Goal: Obtain resource: Download file/media

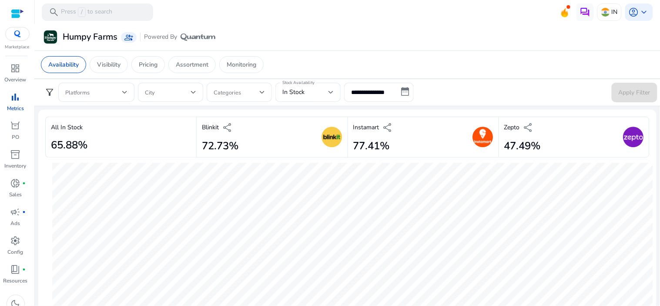
click at [12, 99] on span "bar_chart" at bounding box center [15, 97] width 10 height 10
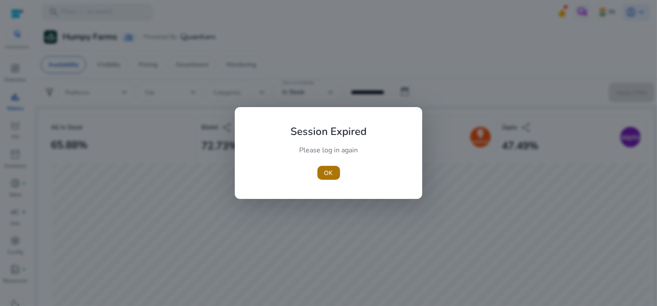
click at [328, 168] on span "OK" at bounding box center [328, 172] width 9 height 9
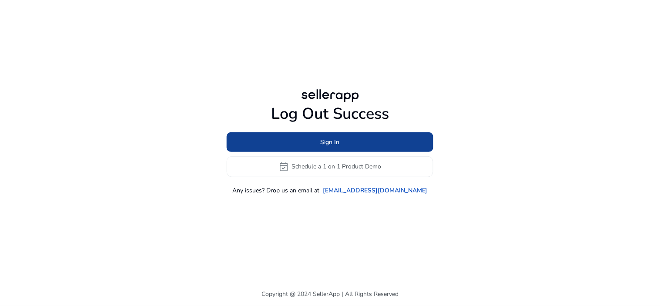
click at [351, 144] on span at bounding box center [330, 141] width 207 height 21
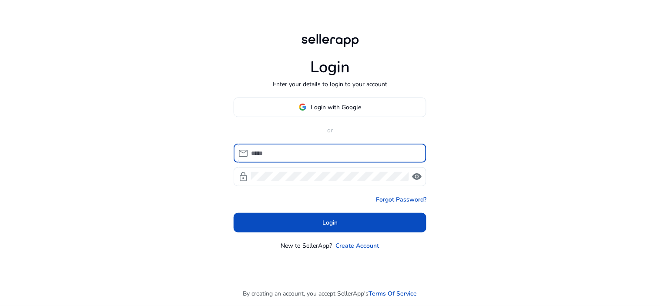
click at [310, 156] on input at bounding box center [335, 153] width 168 height 10
type input "**********"
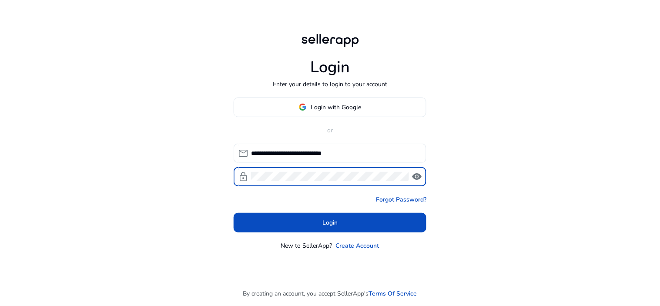
click at [417, 180] on span "visibility" at bounding box center [416, 176] width 10 height 10
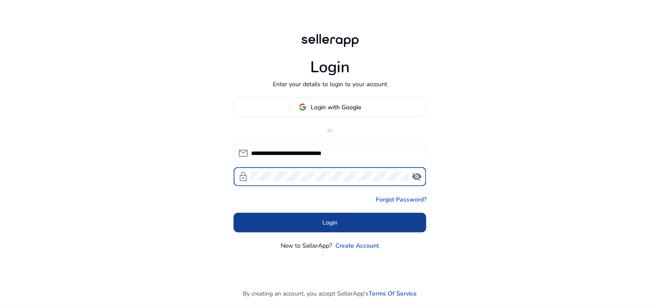
click at [306, 222] on span at bounding box center [329, 222] width 193 height 21
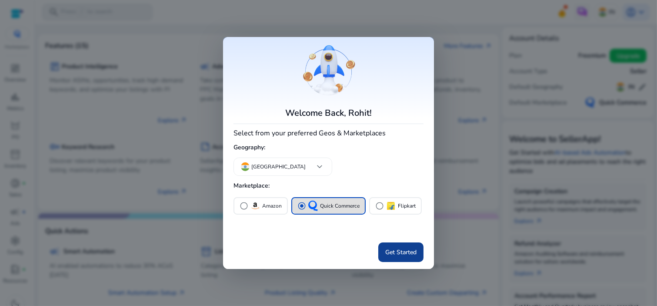
click at [389, 258] on span at bounding box center [400, 252] width 45 height 21
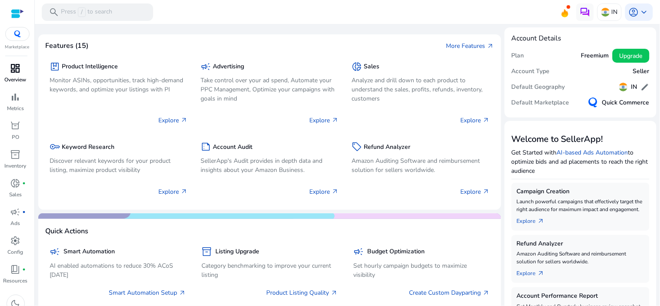
click at [20, 75] on div "dashboard" at bounding box center [15, 68] width 24 height 14
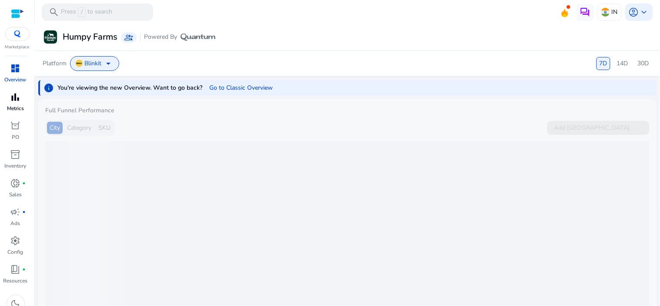
click at [15, 99] on span "bar_chart" at bounding box center [15, 97] width 10 height 10
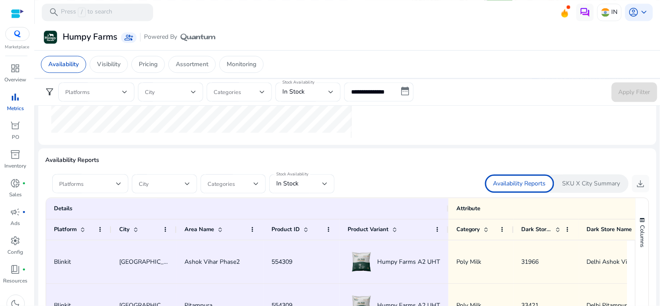
scroll to position [531, 0]
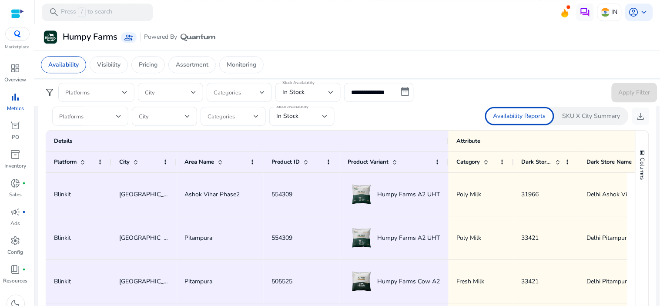
click at [118, 118] on div at bounding box center [118, 116] width 5 height 10
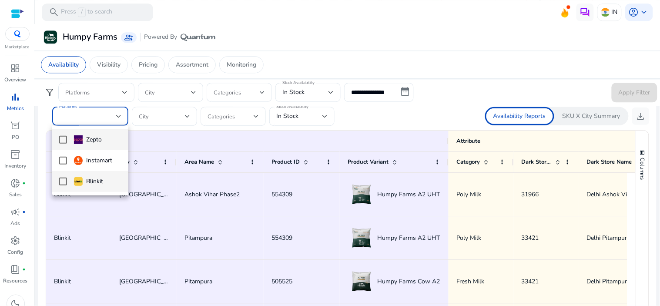
click at [62, 181] on mat-pseudo-checkbox at bounding box center [63, 181] width 8 height 8
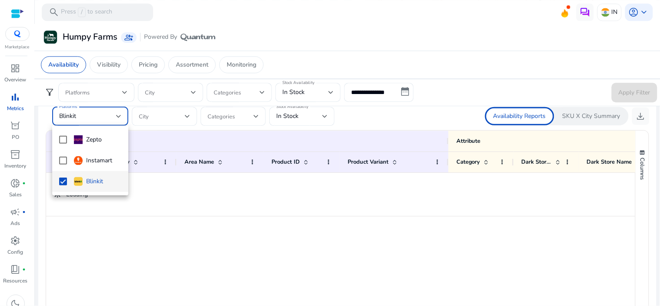
click at [168, 120] on div at bounding box center [330, 153] width 660 height 306
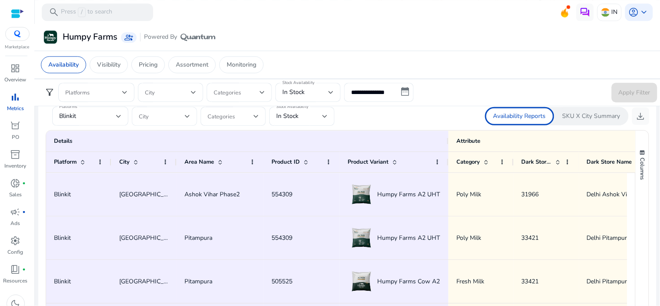
click at [176, 118] on span at bounding box center [162, 116] width 46 height 10
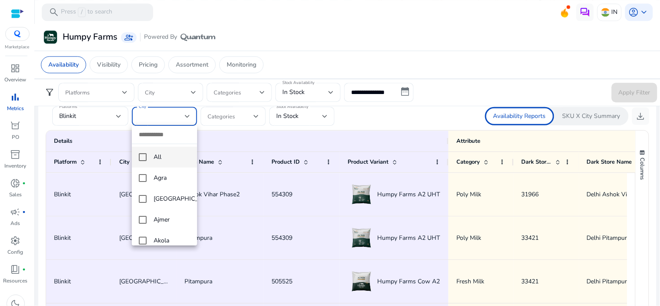
click at [147, 160] on mat-option "All" at bounding box center [164, 157] width 65 height 21
click at [311, 117] on div at bounding box center [330, 153] width 660 height 306
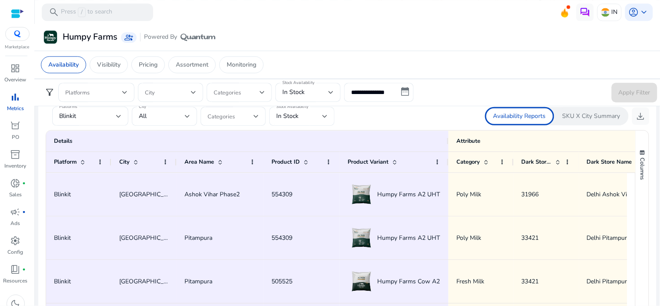
click at [325, 119] on div at bounding box center [324, 116] width 5 height 10
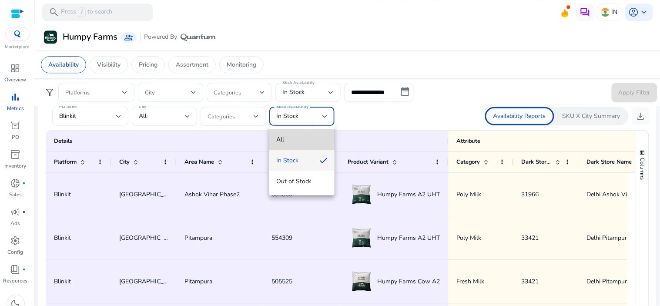
click at [302, 141] on span "All" at bounding box center [301, 140] width 51 height 10
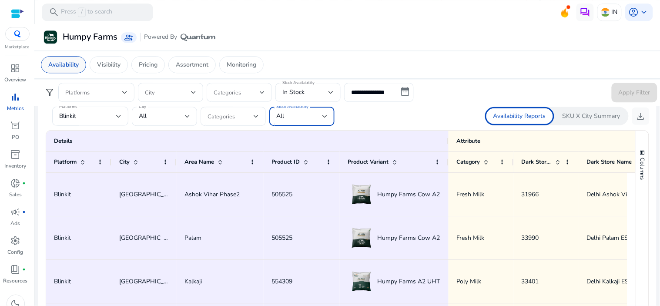
click at [57, 67] on p "Availability" at bounding box center [63, 64] width 30 height 9
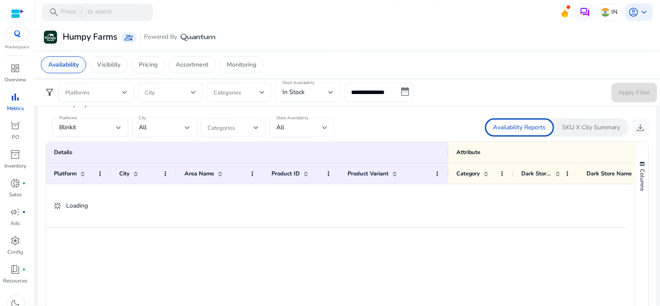
scroll to position [0, 0]
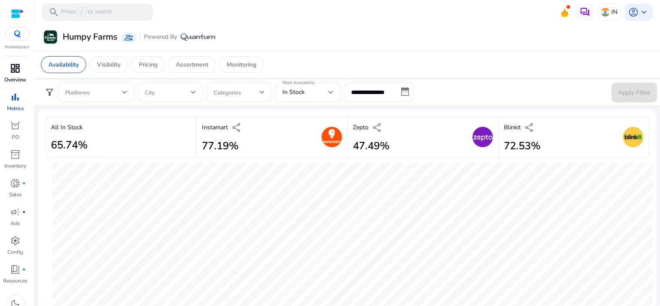
click at [18, 76] on p "Overview" at bounding box center [16, 80] width 22 height 8
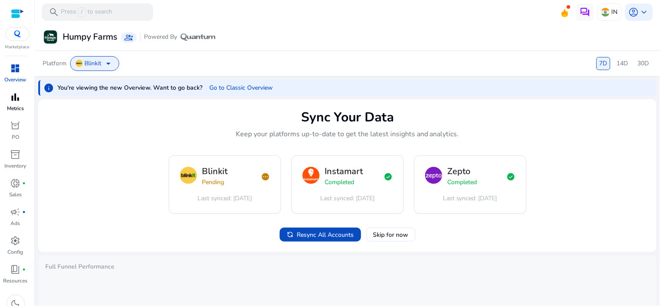
click at [17, 99] on span "bar_chart" at bounding box center [15, 97] width 10 height 10
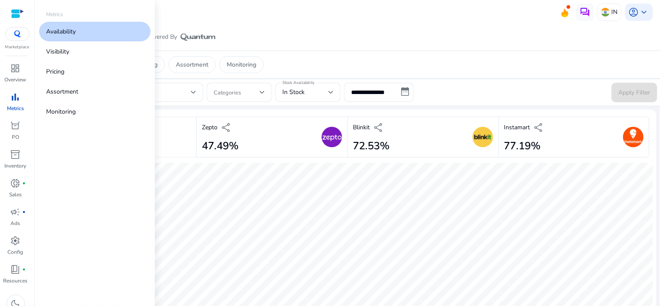
click at [84, 35] on link "Availability" at bounding box center [94, 32] width 111 height 20
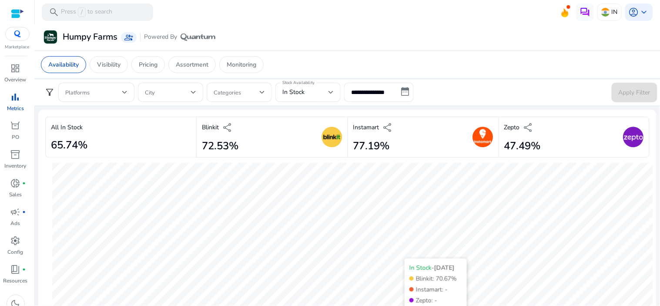
scroll to position [145, 0]
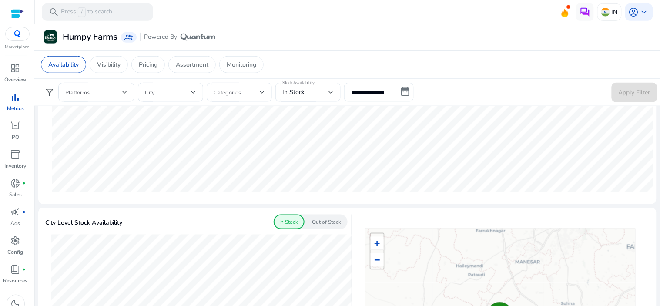
click at [403, 90] on input "**********" at bounding box center [379, 92] width 70 height 19
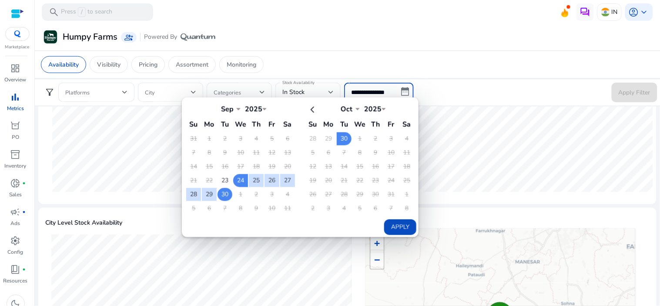
click at [224, 194] on td "30" at bounding box center [224, 194] width 15 height 13
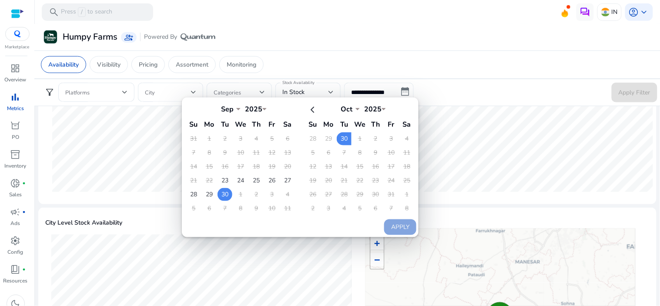
click at [224, 193] on td "30" at bounding box center [224, 194] width 15 height 13
click at [384, 227] on button "Apply" at bounding box center [400, 227] width 32 height 16
type input "**********"
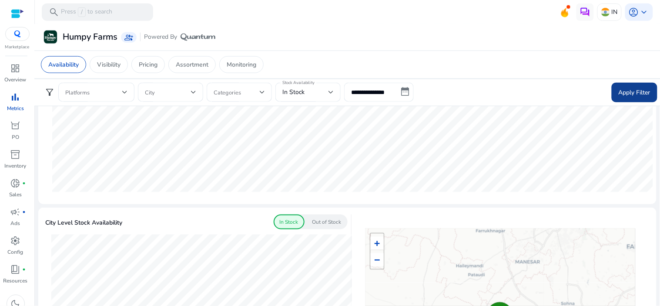
click at [638, 90] on span "Apply Filter" at bounding box center [634, 92] width 32 height 9
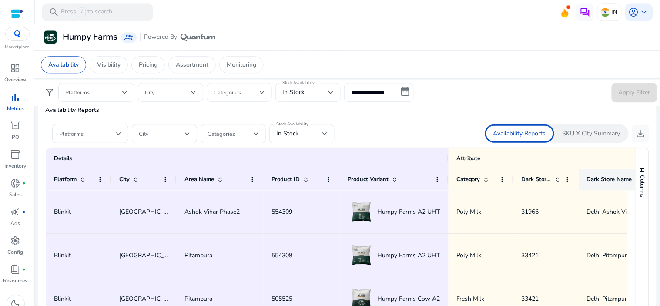
scroll to position [531, 0]
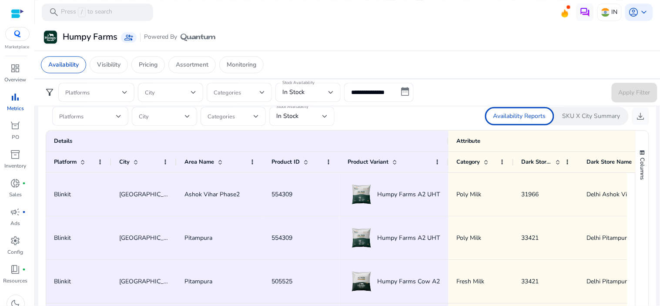
click at [311, 116] on div "In Stock" at bounding box center [299, 116] width 46 height 10
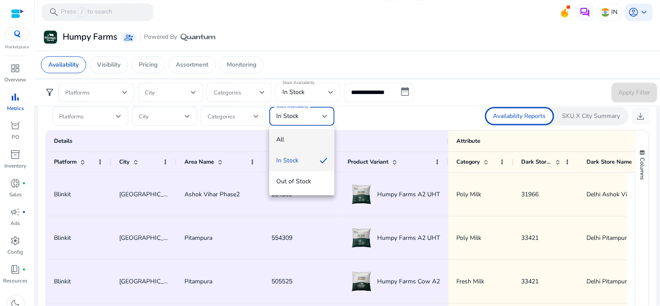
click at [313, 145] on mat-option "All" at bounding box center [301, 139] width 65 height 21
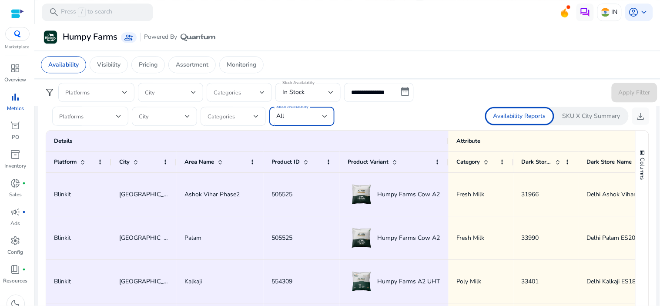
click at [110, 118] on span at bounding box center [87, 116] width 57 height 10
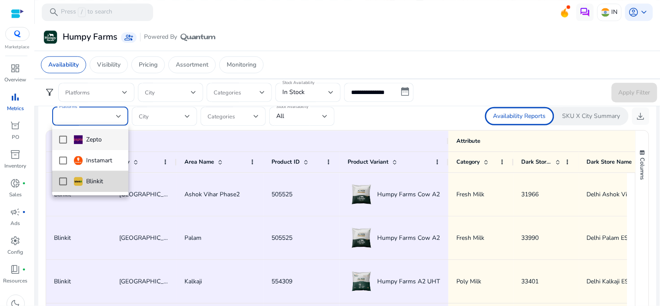
click at [62, 180] on mat-pseudo-checkbox at bounding box center [63, 181] width 8 height 8
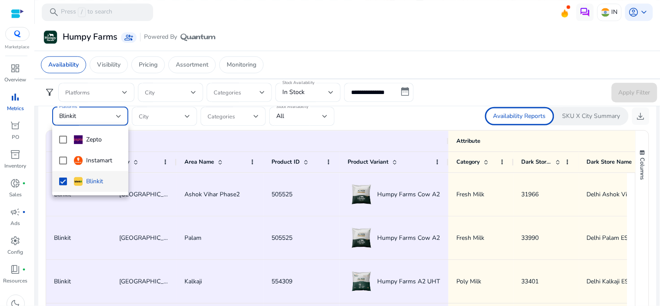
click at [470, 123] on div at bounding box center [330, 153] width 660 height 306
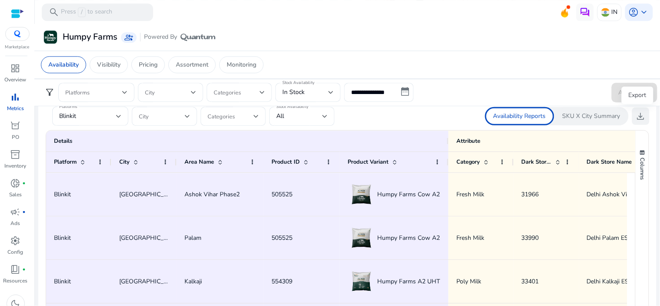
click at [636, 116] on span "download" at bounding box center [640, 116] width 10 height 10
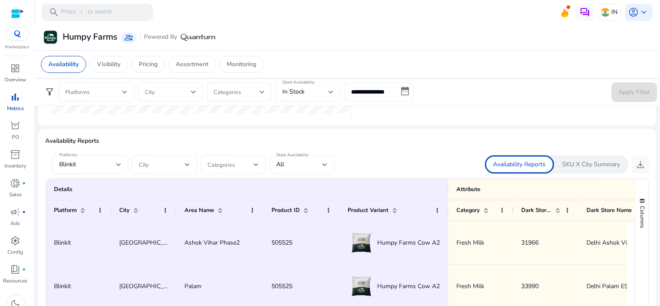
click at [331, 93] on div at bounding box center [330, 91] width 5 height 3
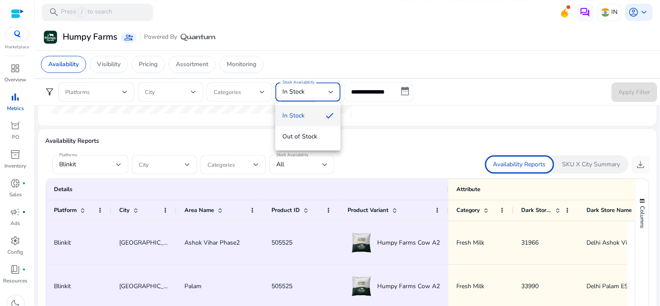
click at [402, 133] on div at bounding box center [330, 153] width 660 height 306
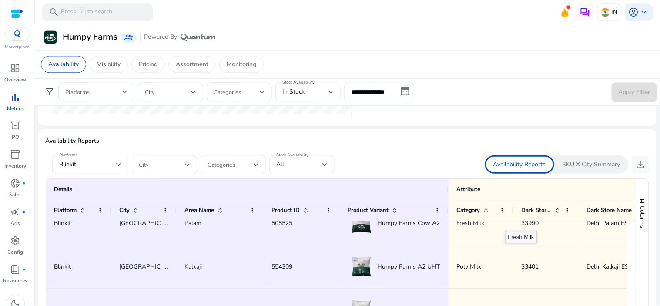
scroll to position [97, 0]
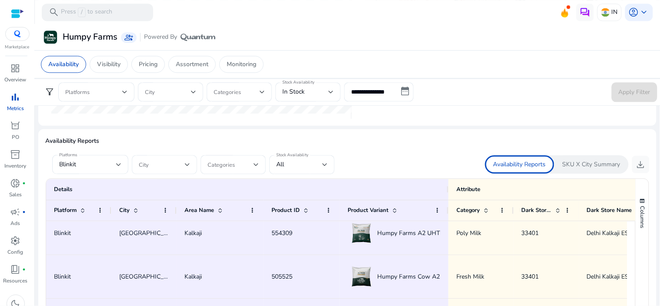
click at [167, 160] on span at bounding box center [162, 165] width 46 height 10
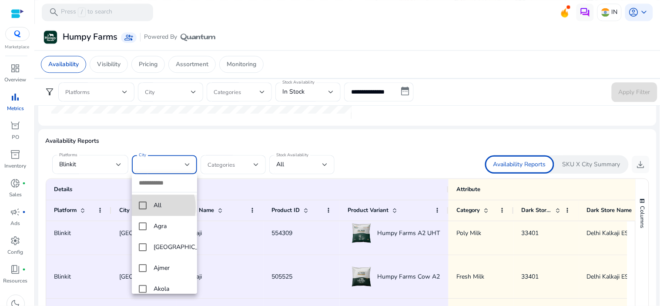
click at [146, 206] on mat-pseudo-checkbox at bounding box center [143, 205] width 8 height 8
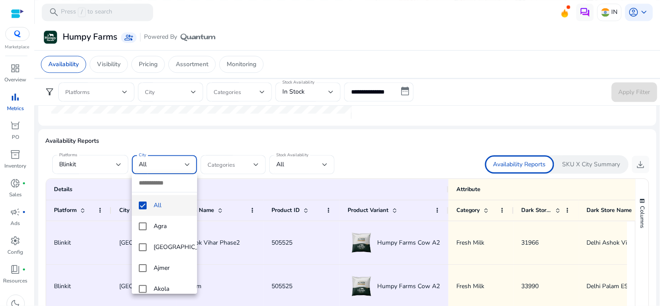
click at [388, 159] on div at bounding box center [330, 153] width 660 height 306
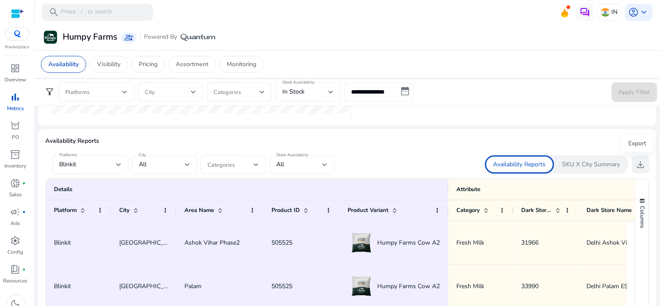
click at [638, 162] on span "download" at bounding box center [640, 164] width 10 height 10
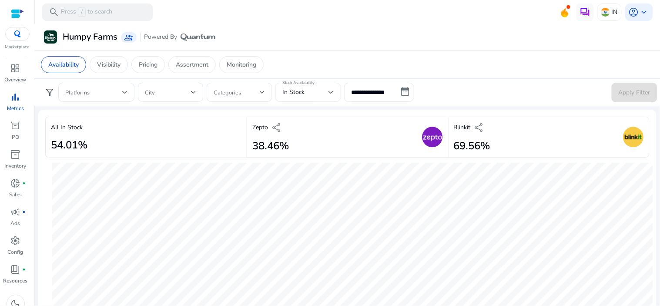
click at [307, 92] on div "In Stock" at bounding box center [305, 92] width 46 height 10
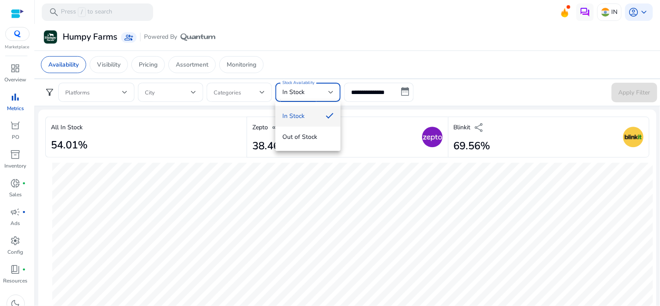
click at [307, 113] on span "In Stock" at bounding box center [300, 116] width 37 height 10
click at [263, 88] on div at bounding box center [262, 92] width 5 height 10
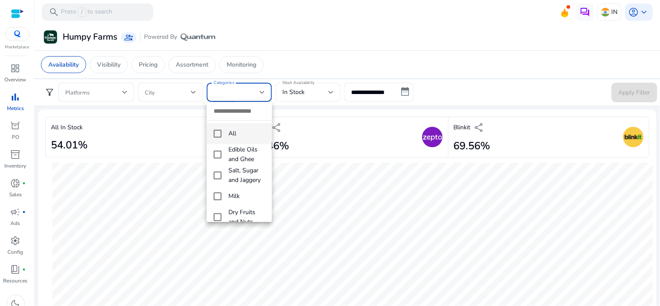
click at [222, 132] on mat-option "All" at bounding box center [239, 133] width 65 height 21
click at [638, 87] on div at bounding box center [330, 153] width 660 height 306
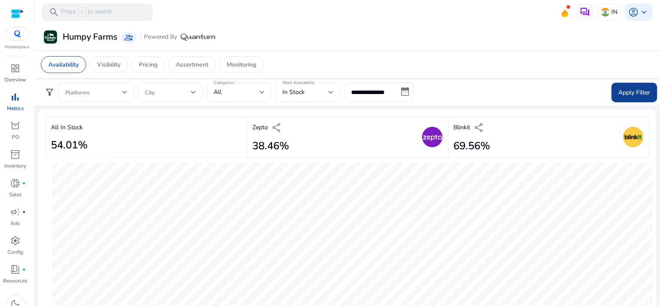
click at [640, 93] on span "Apply Filter" at bounding box center [634, 92] width 32 height 9
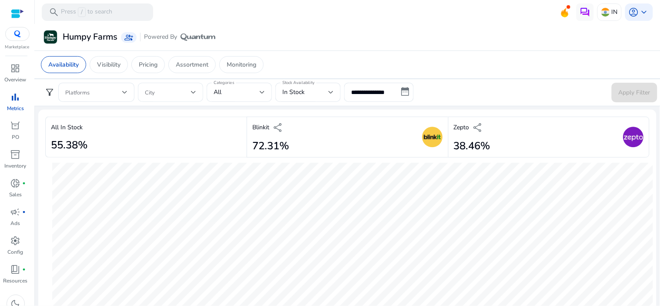
click at [185, 99] on div at bounding box center [170, 92] width 51 height 19
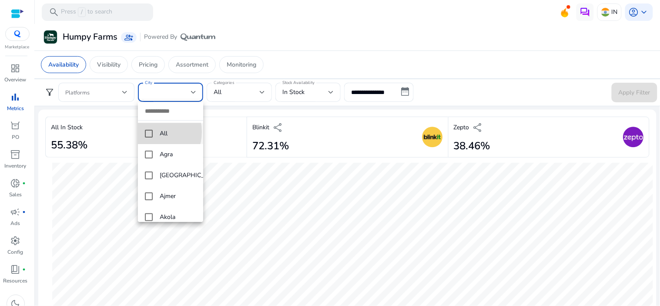
click at [150, 132] on mat-pseudo-checkbox at bounding box center [149, 134] width 8 height 8
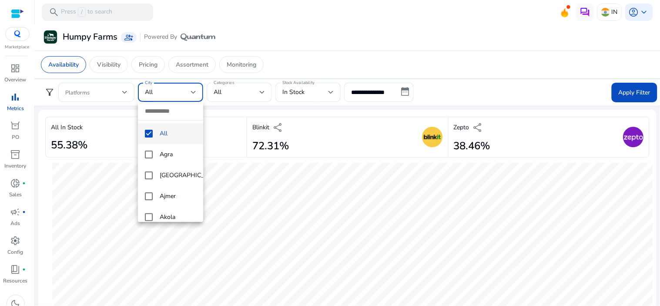
click at [624, 93] on div at bounding box center [330, 153] width 660 height 306
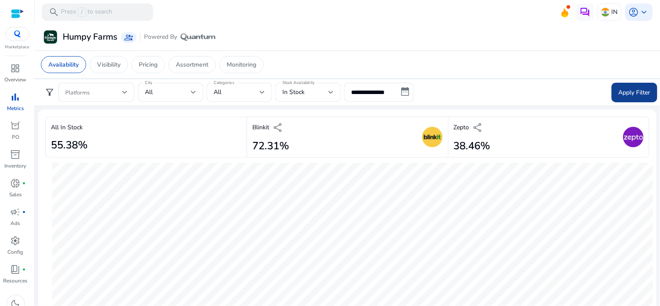
click at [632, 93] on span "Apply Filter" at bounding box center [634, 92] width 32 height 9
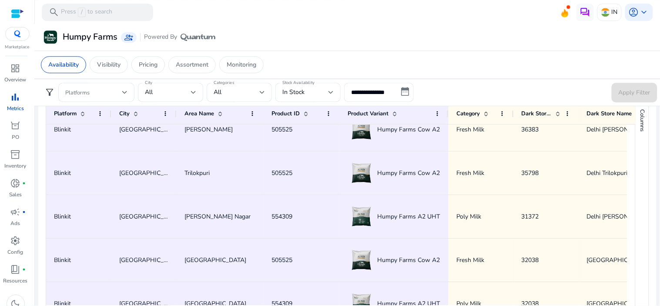
scroll to position [290, 0]
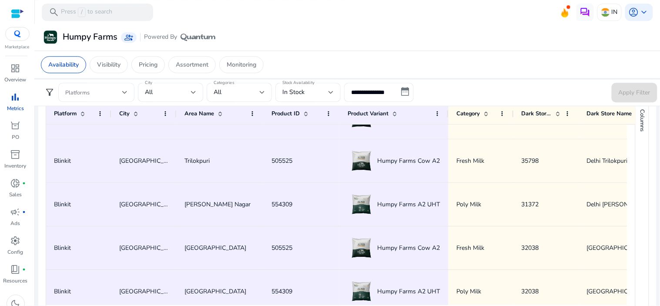
click at [123, 86] on div at bounding box center [96, 92] width 62 height 19
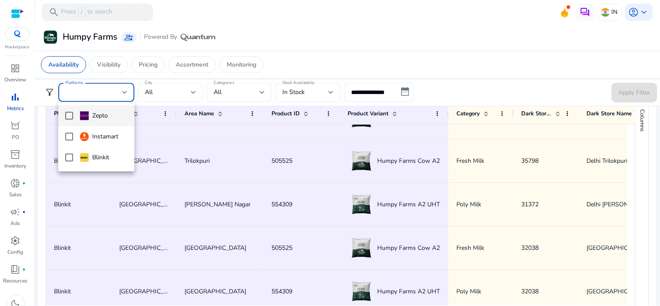
click at [64, 112] on mat-option "Zepto" at bounding box center [96, 115] width 76 height 21
click at [316, 94] on div at bounding box center [330, 153] width 660 height 306
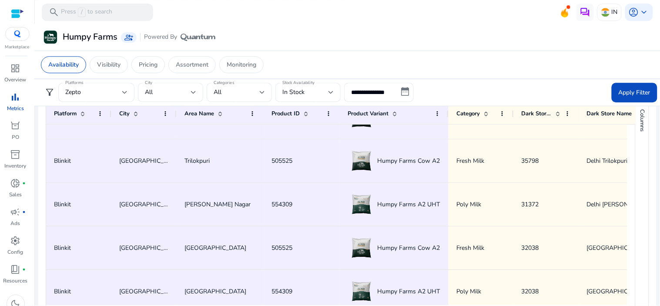
click at [316, 94] on div "In Stock" at bounding box center [305, 92] width 46 height 10
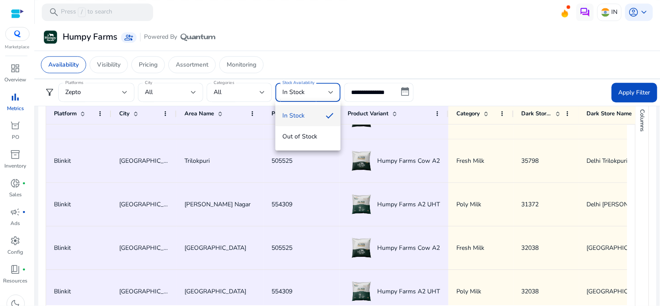
click at [563, 96] on div at bounding box center [330, 153] width 660 height 306
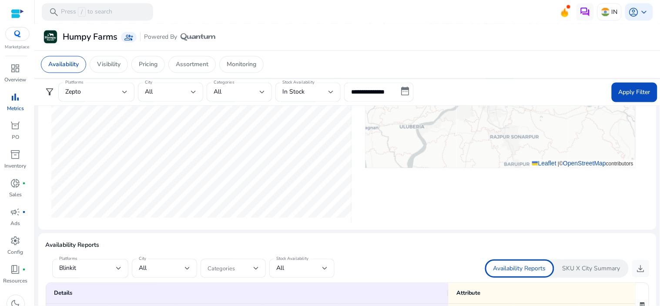
scroll to position [425, 0]
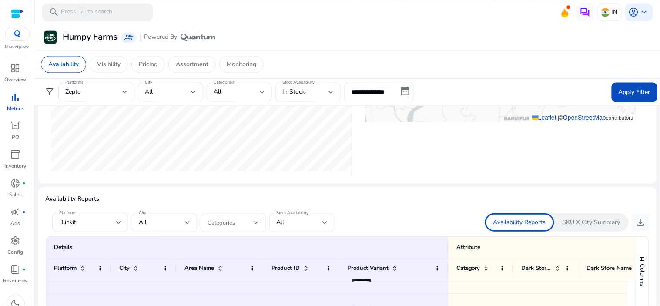
click at [97, 223] on div "Blinkit" at bounding box center [87, 222] width 57 height 10
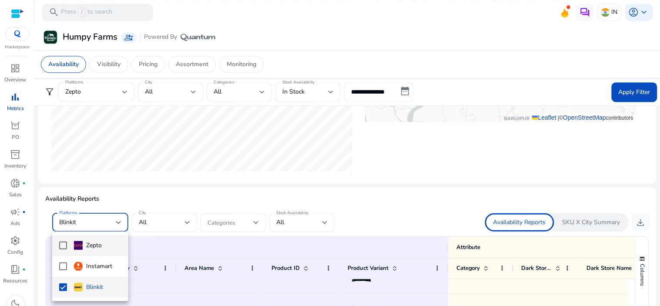
click at [60, 245] on mat-pseudo-checkbox at bounding box center [63, 245] width 8 height 8
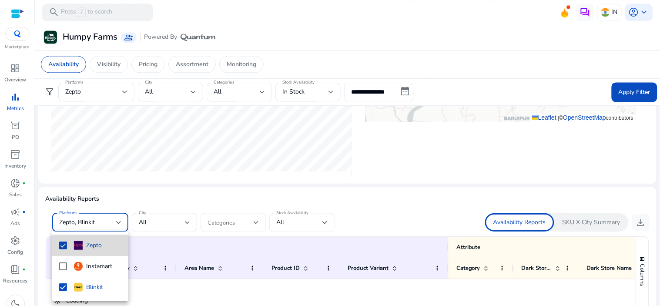
scroll to position [0, 0]
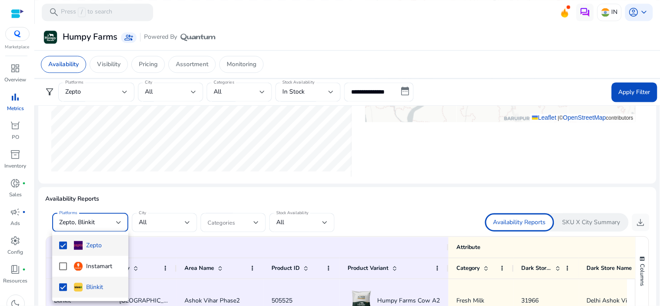
click at [60, 284] on mat-pseudo-checkbox at bounding box center [63, 287] width 8 height 8
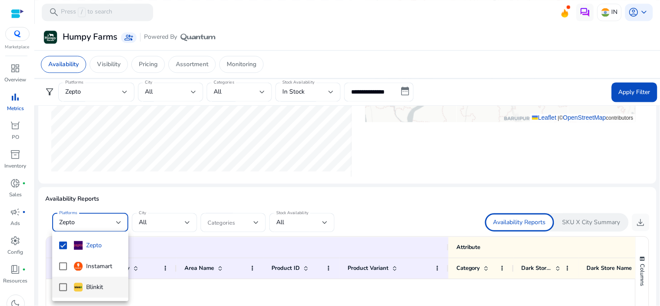
click at [159, 216] on div at bounding box center [330, 153] width 660 height 306
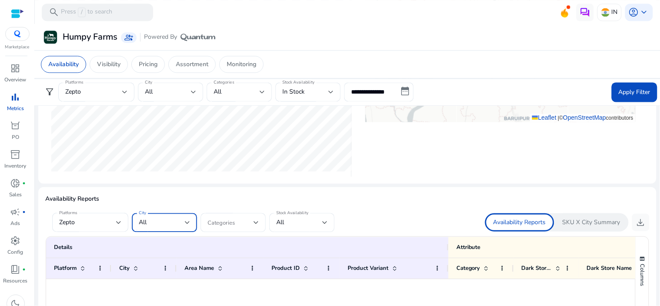
click at [160, 220] on div "All" at bounding box center [162, 222] width 46 height 10
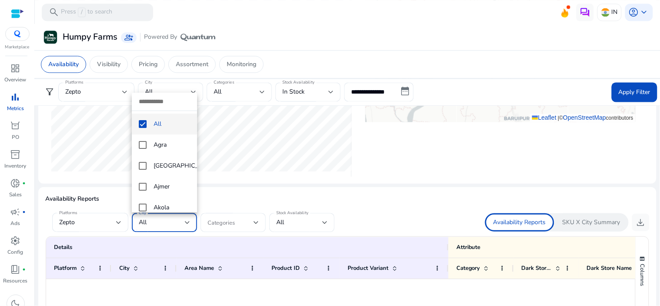
click at [240, 186] on div at bounding box center [330, 153] width 660 height 306
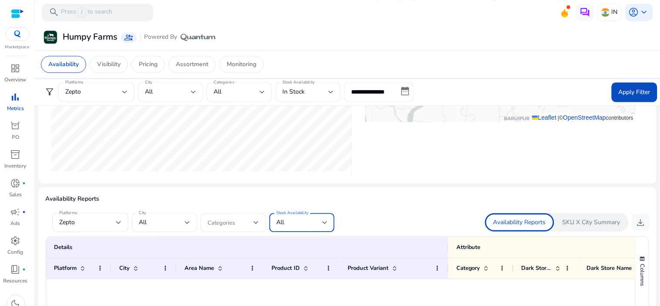
click at [302, 220] on div "All" at bounding box center [299, 222] width 46 height 10
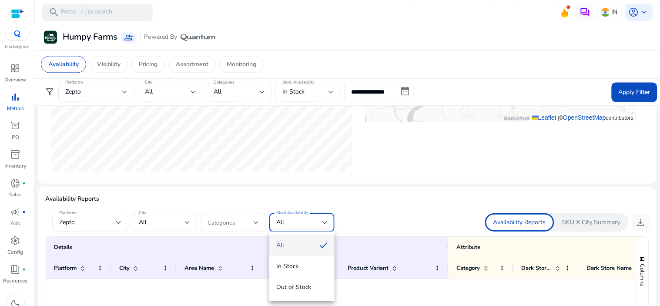
click at [309, 249] on span "All" at bounding box center [294, 245] width 37 height 10
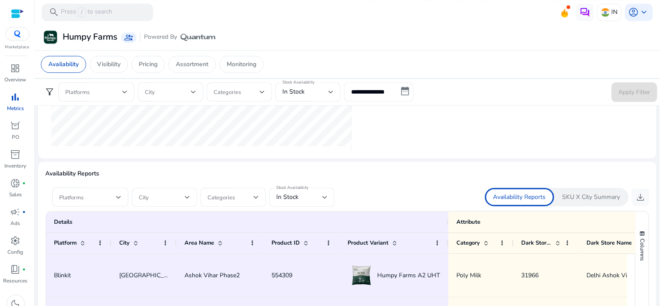
scroll to position [435, 0]
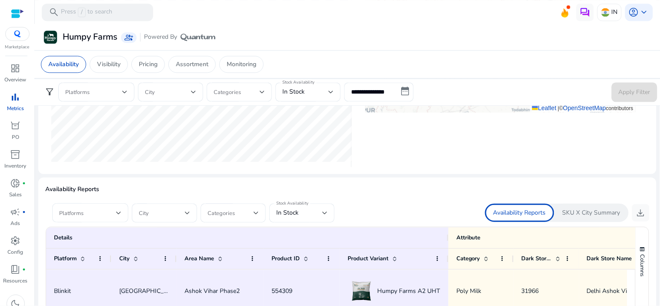
click at [93, 209] on span at bounding box center [87, 213] width 57 height 10
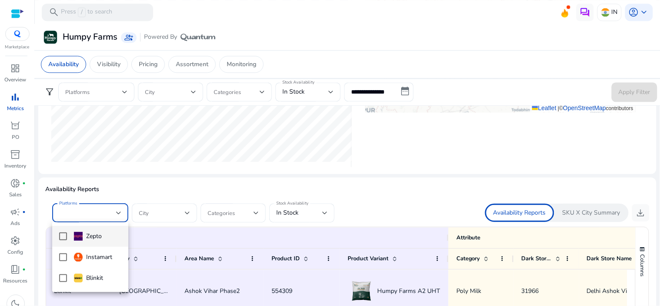
click at [63, 240] on mat-option "Zepto" at bounding box center [90, 236] width 76 height 21
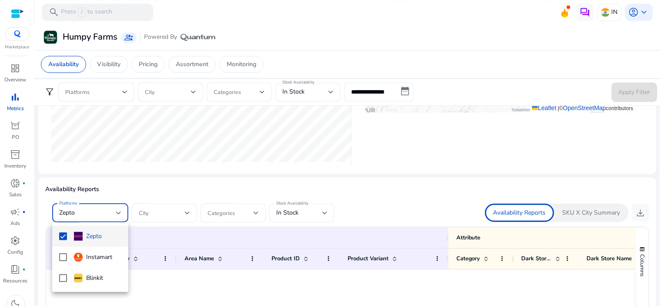
click at [179, 210] on div at bounding box center [330, 153] width 660 height 306
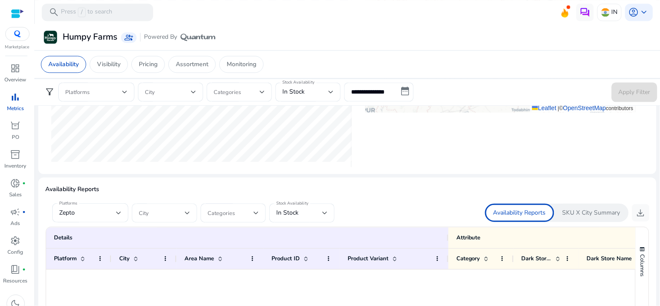
click at [181, 214] on span at bounding box center [162, 213] width 46 height 10
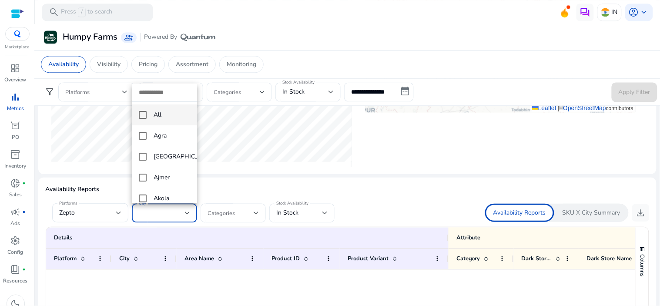
click at [143, 116] on mat-pseudo-checkbox at bounding box center [143, 115] width 8 height 8
click at [293, 210] on div at bounding box center [330, 153] width 660 height 306
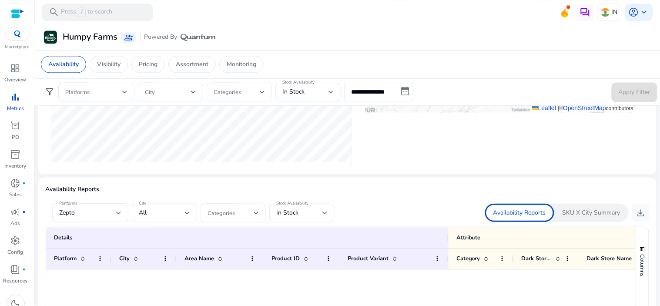
click at [320, 215] on div "In Stock" at bounding box center [299, 213] width 46 height 10
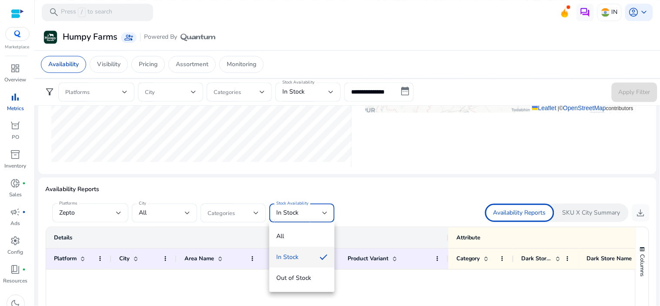
click at [304, 235] on span "All" at bounding box center [301, 236] width 51 height 10
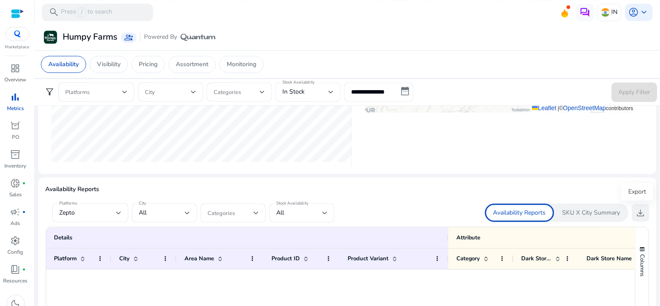
click at [641, 211] on span "download" at bounding box center [640, 212] width 10 height 10
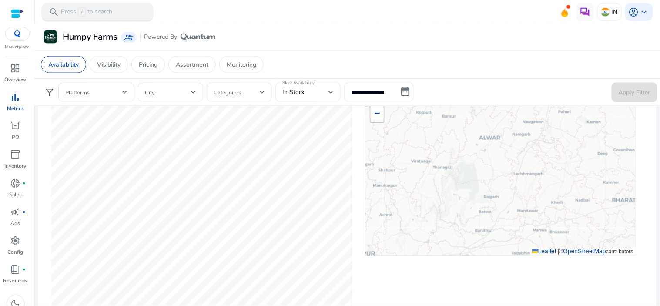
scroll to position [290, 0]
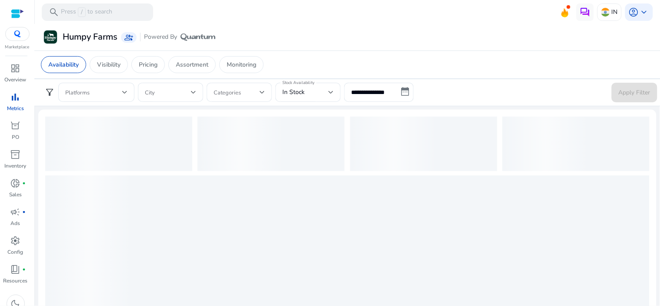
click at [16, 103] on div "bar_chart" at bounding box center [15, 97] width 24 height 14
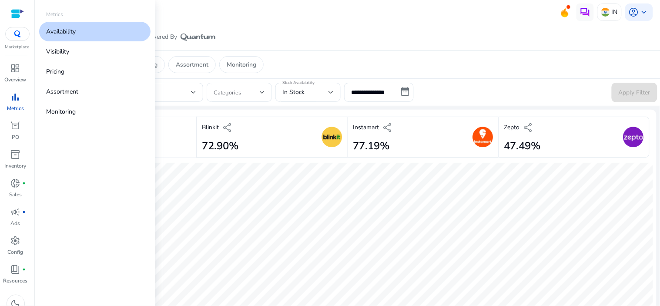
click at [87, 35] on link "Availability" at bounding box center [94, 32] width 111 height 20
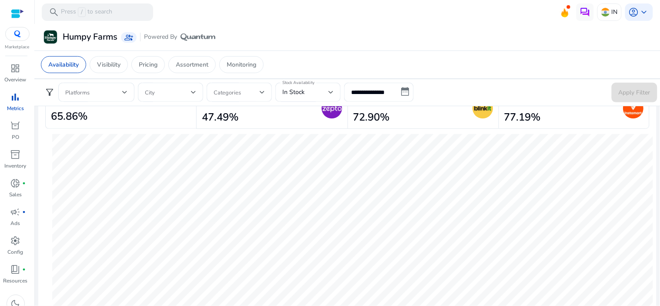
scroll to position [48, 0]
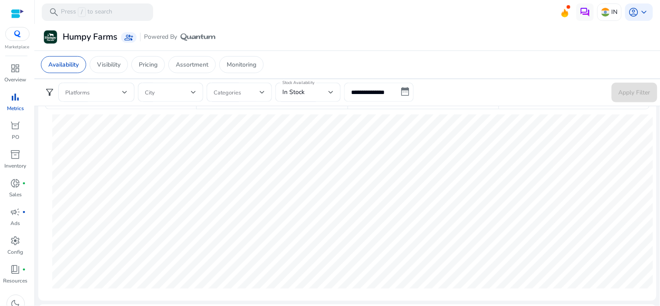
click at [406, 92] on input "**********" at bounding box center [379, 92] width 70 height 19
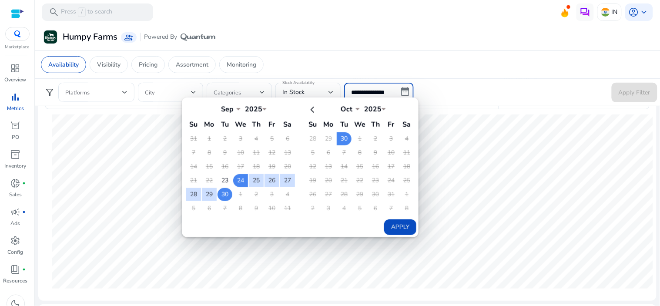
click at [229, 195] on td "30" at bounding box center [224, 194] width 15 height 13
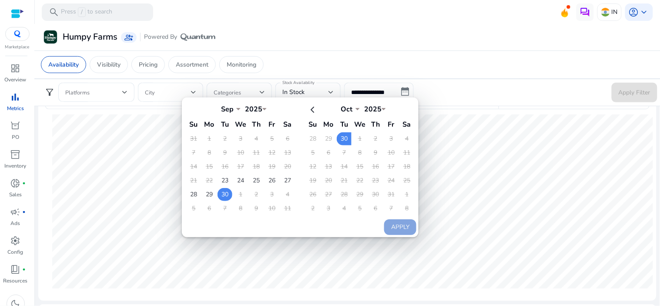
click at [225, 193] on td "30" at bounding box center [224, 194] width 15 height 13
click at [405, 219] on button "Apply" at bounding box center [400, 227] width 32 height 16
type input "**********"
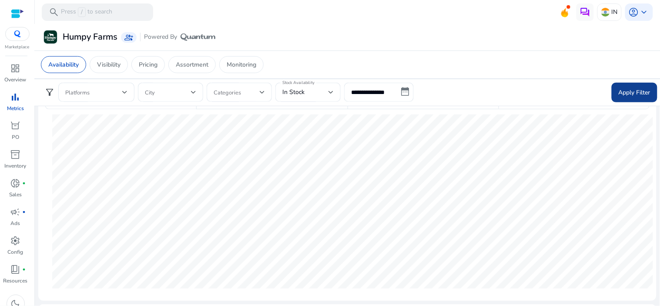
click at [632, 89] on span "Apply Filter" at bounding box center [634, 92] width 32 height 9
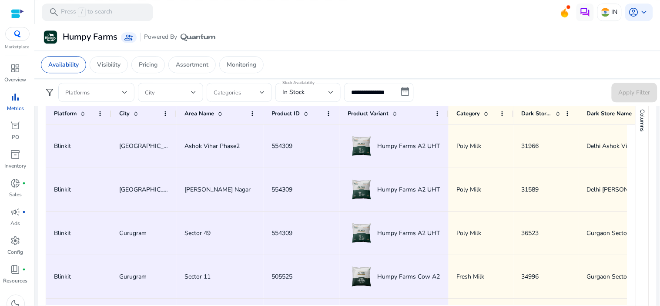
scroll to position [619, 0]
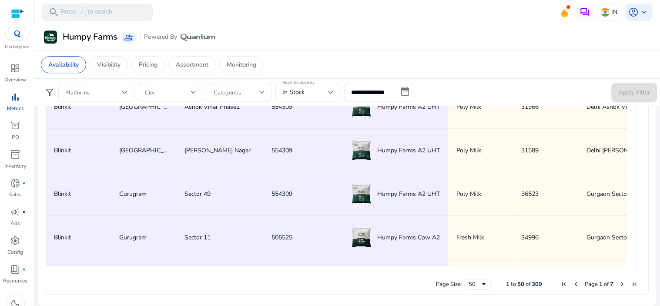
click at [120, 95] on span at bounding box center [93, 92] width 57 height 10
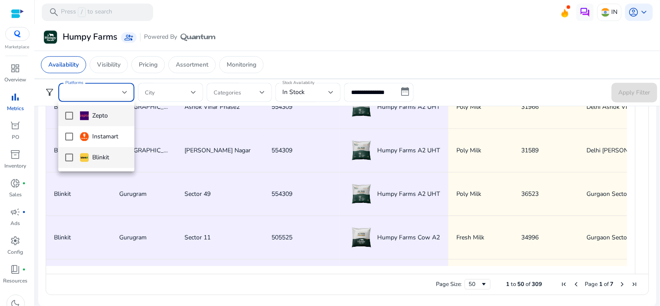
click at [71, 157] on mat-pseudo-checkbox at bounding box center [69, 157] width 8 height 8
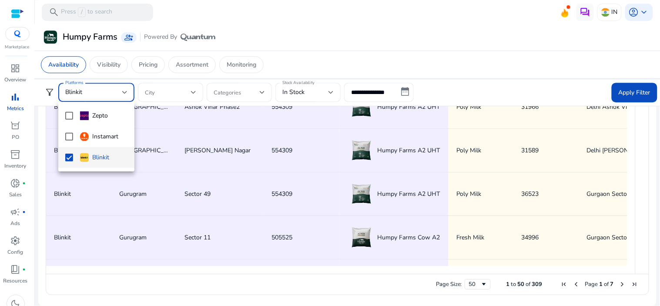
click at [176, 93] on div at bounding box center [330, 153] width 660 height 306
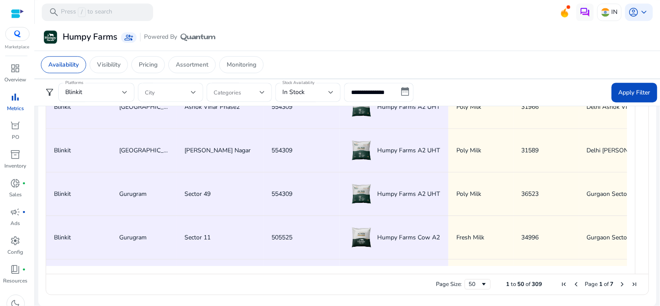
click at [189, 93] on span at bounding box center [168, 92] width 46 height 10
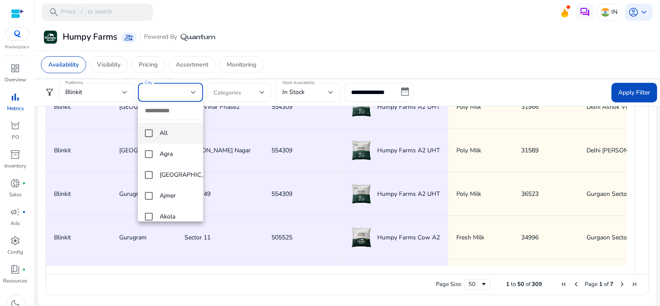
click at [146, 133] on mat-pseudo-checkbox at bounding box center [149, 133] width 8 height 8
click at [460, 93] on div at bounding box center [330, 153] width 660 height 306
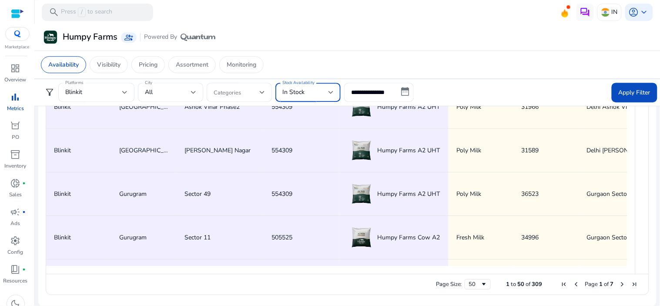
click at [302, 94] on span "In Stock" at bounding box center [293, 92] width 22 height 8
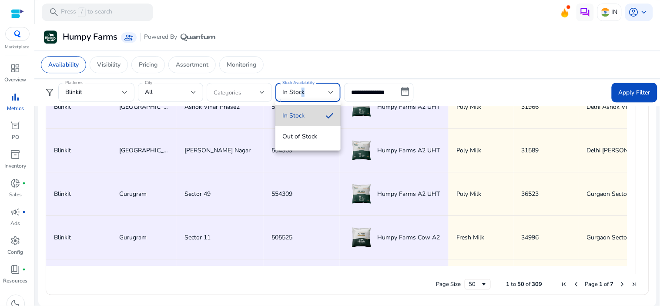
click at [310, 120] on span "In Stock" at bounding box center [300, 116] width 37 height 10
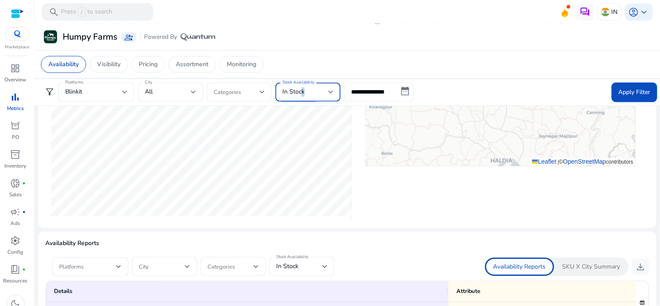
scroll to position [377, 0]
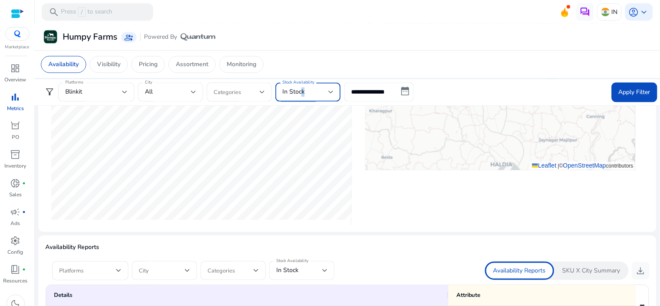
click at [310, 91] on div "In Stock" at bounding box center [305, 92] width 46 height 10
click at [110, 93] on div at bounding box center [330, 153] width 660 height 306
click at [110, 97] on div "Blinkit" at bounding box center [93, 92] width 57 height 10
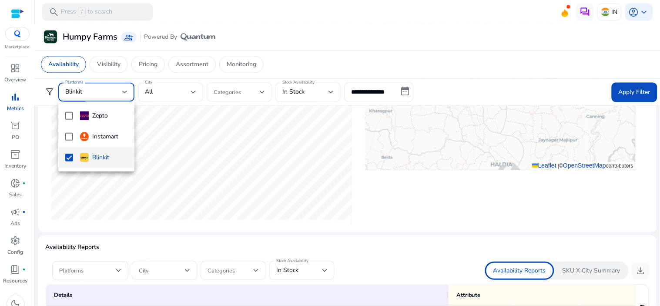
click at [531, 68] on div at bounding box center [330, 153] width 660 height 306
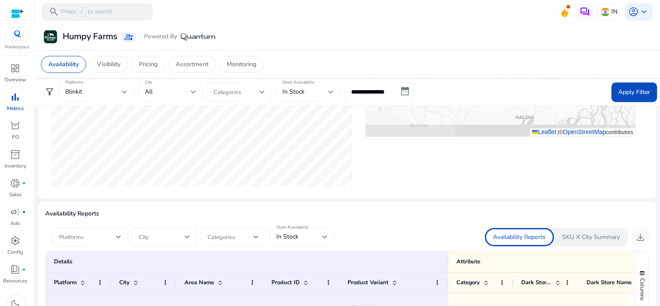
scroll to position [425, 0]
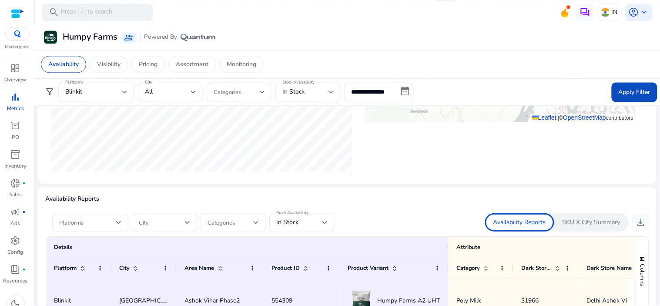
click at [105, 214] on div at bounding box center [90, 222] width 62 height 19
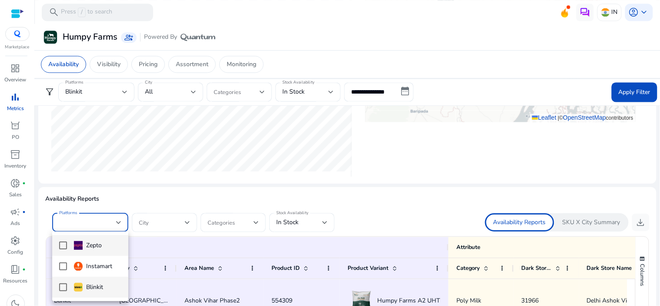
click at [59, 283] on mat-pseudo-checkbox at bounding box center [63, 287] width 8 height 8
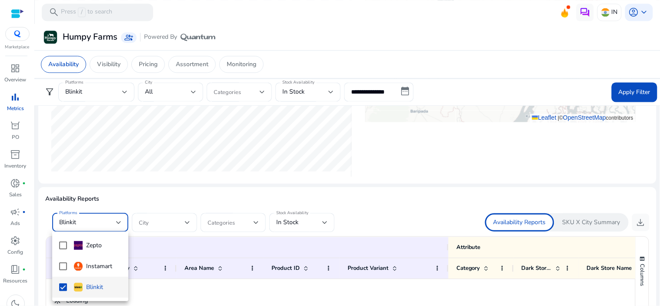
click at [160, 220] on div at bounding box center [330, 153] width 660 height 306
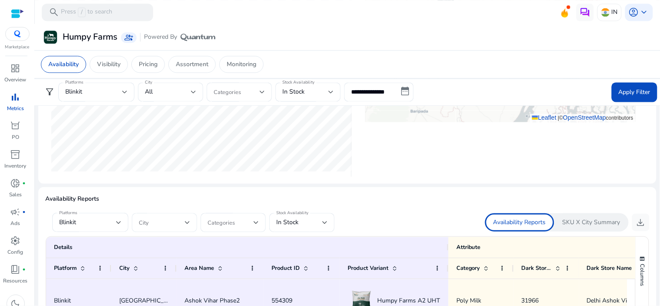
click at [174, 224] on span at bounding box center [162, 222] width 46 height 10
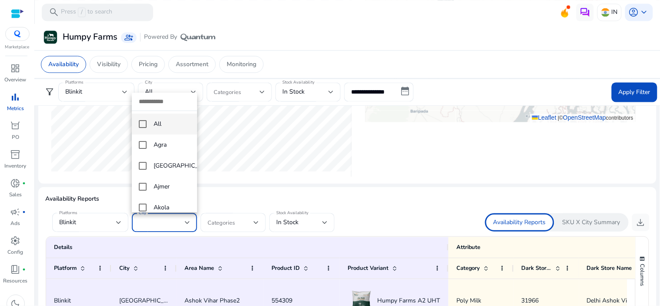
click at [168, 129] on mat-option "All" at bounding box center [164, 123] width 65 height 21
drag, startPoint x: 234, startPoint y: 233, endPoint x: 243, endPoint y: 232, distance: 8.8
click at [234, 233] on div at bounding box center [330, 153] width 660 height 306
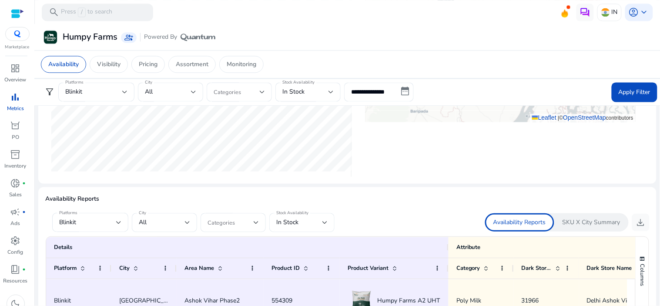
click at [319, 223] on div "In Stock" at bounding box center [299, 222] width 46 height 10
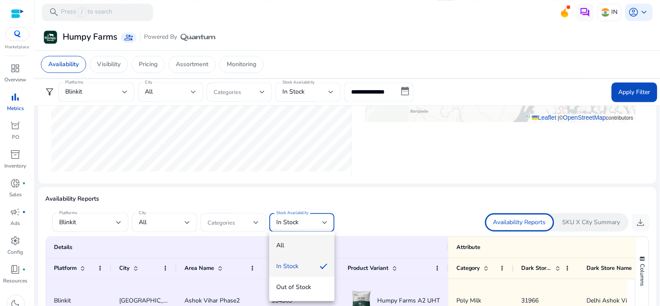
click at [294, 240] on mat-option "All" at bounding box center [301, 245] width 65 height 21
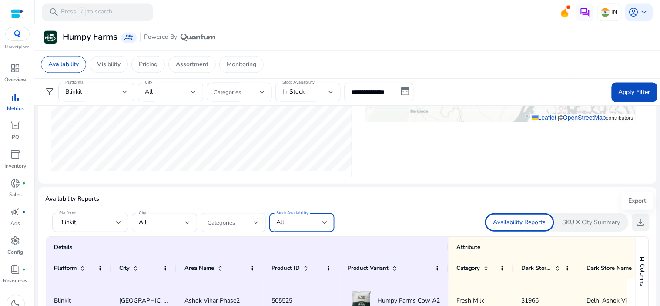
click at [636, 217] on span "download" at bounding box center [640, 222] width 10 height 10
